Goal: Contribute content: Add original content to the website for others to see

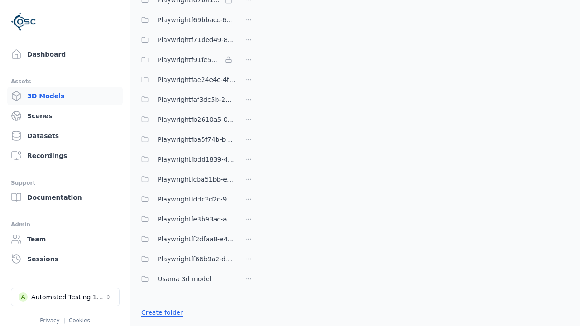
click at [160, 313] on link "Create folder" at bounding box center [162, 312] width 42 height 9
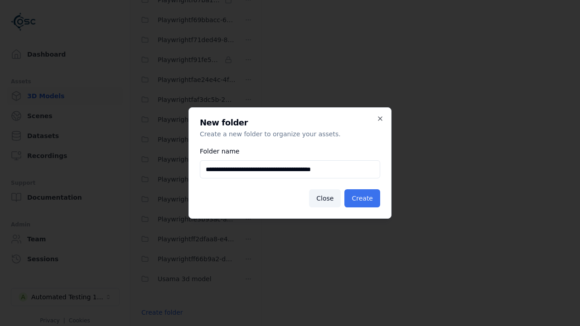
type input "**********"
click at [364, 199] on button "Create" at bounding box center [363, 198] width 36 height 18
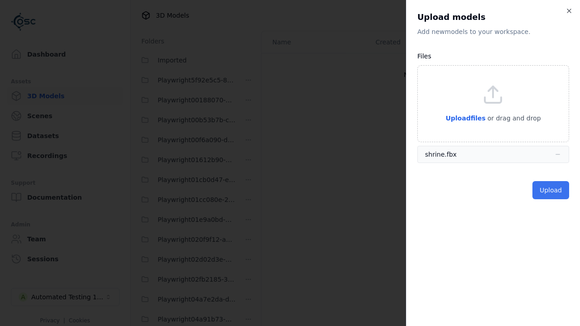
click at [552, 190] on button "Upload" at bounding box center [551, 190] width 37 height 18
